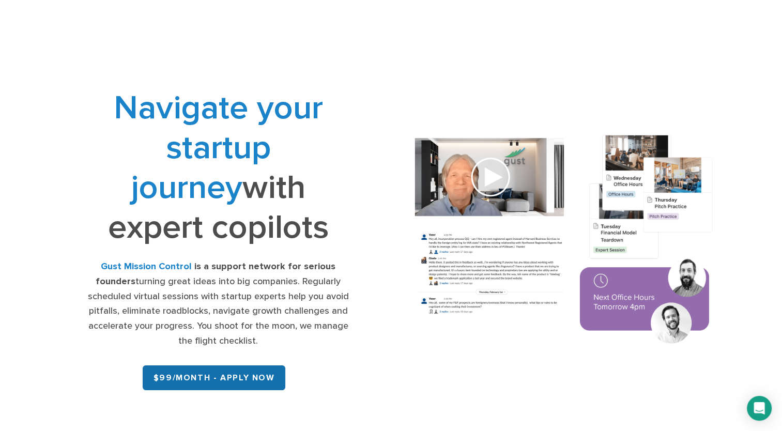
click at [253, 381] on link "$99/month - APPLY NOW" at bounding box center [214, 377] width 143 height 25
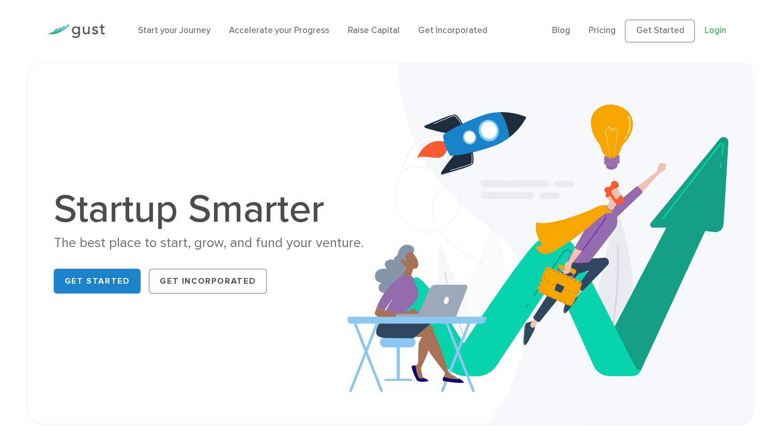
click at [712, 30] on link "Login" at bounding box center [715, 30] width 22 height 10
